Goal: Transaction & Acquisition: Book appointment/travel/reservation

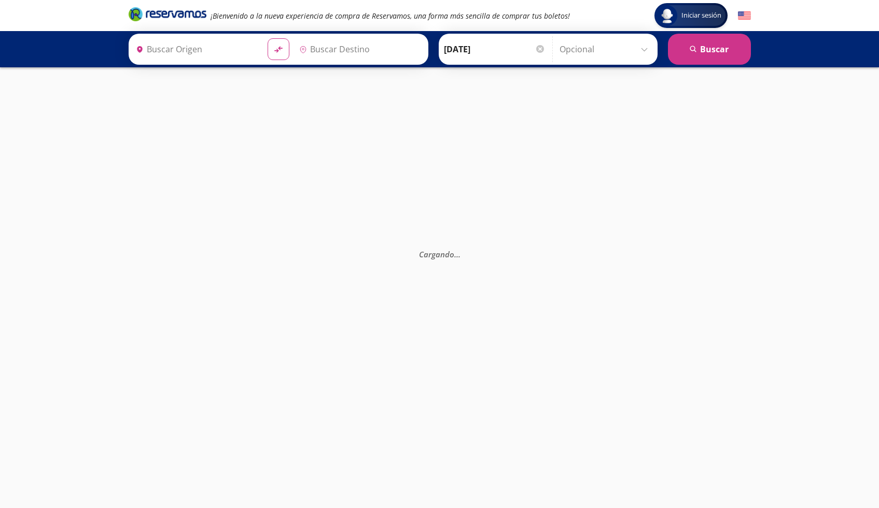
type input "[GEOGRAPHIC_DATA], [GEOGRAPHIC_DATA]"
type input "Colima, Colima"
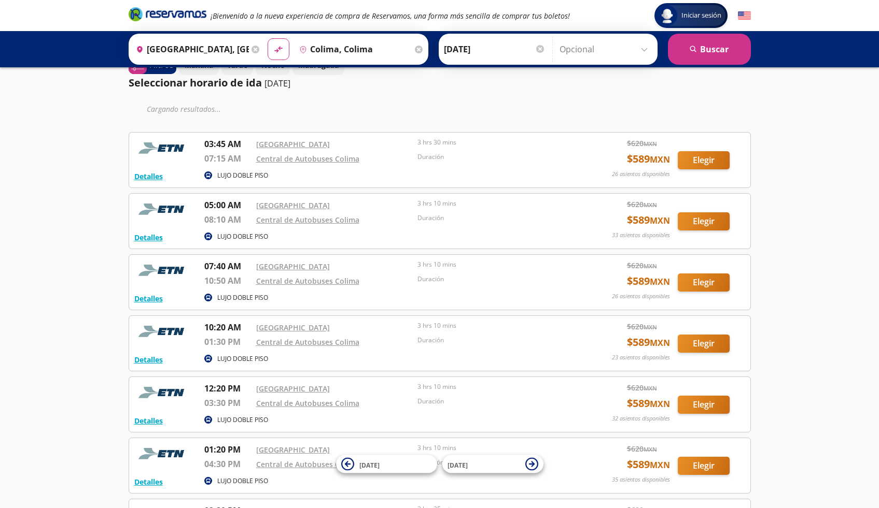
scroll to position [128, 0]
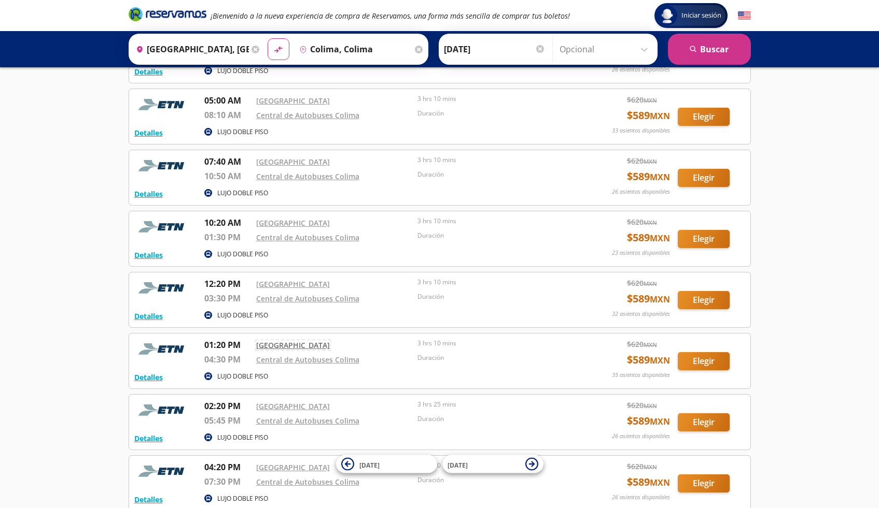
click at [286, 345] on link "[GEOGRAPHIC_DATA]" at bounding box center [293, 346] width 74 height 10
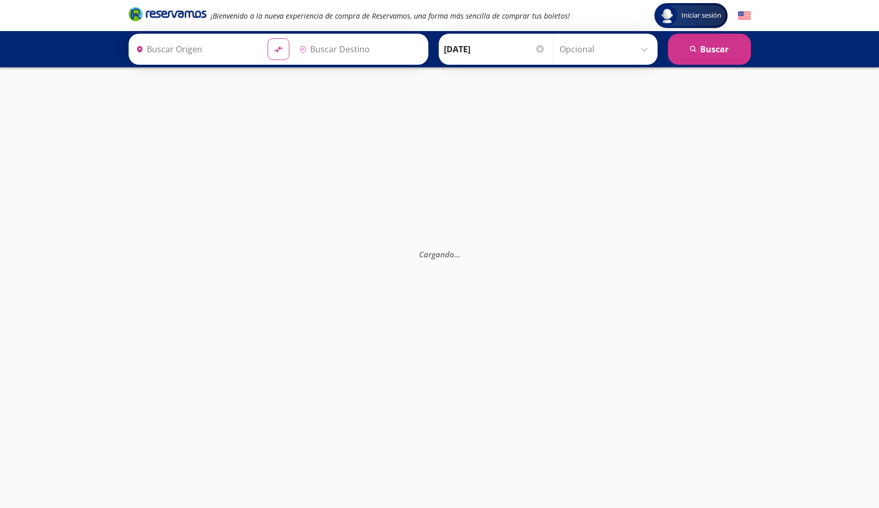
type input "Colima, Colima"
type input "[GEOGRAPHIC_DATA], [GEOGRAPHIC_DATA]"
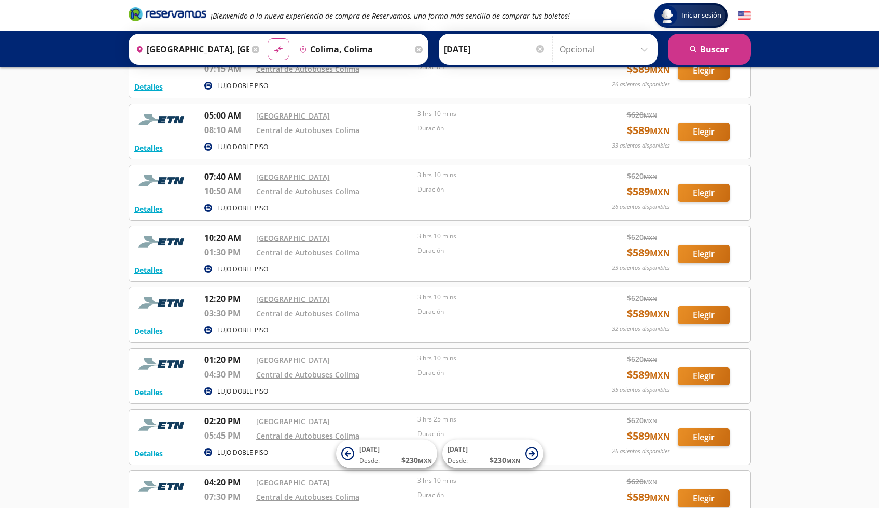
scroll to position [84, 0]
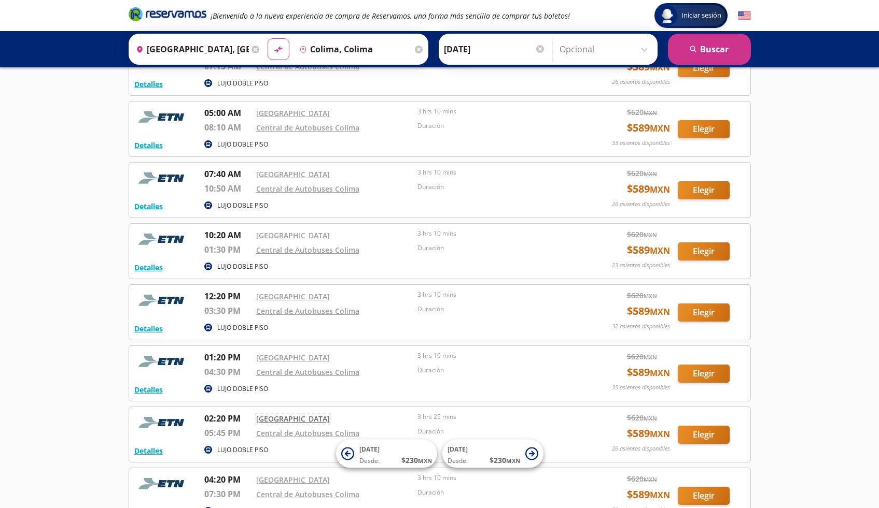
click at [289, 421] on link "[GEOGRAPHIC_DATA]" at bounding box center [293, 419] width 74 height 10
